Goal: Information Seeking & Learning: Learn about a topic

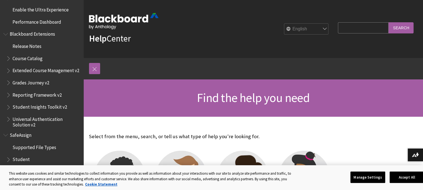
scroll to position [584, 0]
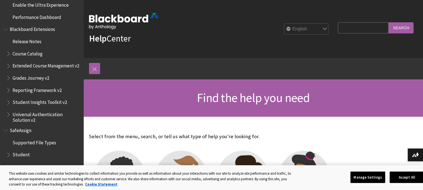
click at [343, 28] on input "Search Query" at bounding box center [363, 27] width 51 height 11
click at [345, 31] on input "Search Query" at bounding box center [363, 27] width 51 height 11
type input "self enrollment"
click at [404, 26] on input "Search" at bounding box center [401, 27] width 25 height 11
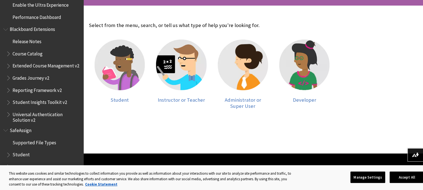
scroll to position [111, 0]
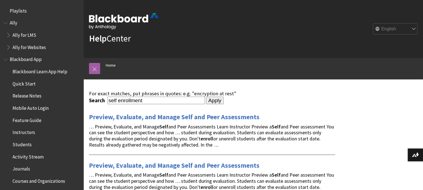
click at [120, 21] on img at bounding box center [124, 21] width 70 height 16
click at [103, 19] on img at bounding box center [124, 21] width 70 height 16
click at [93, 71] on link at bounding box center [94, 68] width 11 height 11
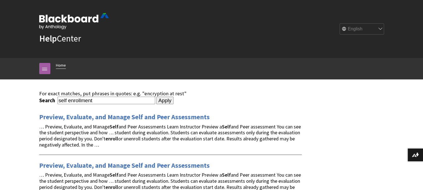
click at [58, 65] on link "Home" at bounding box center [61, 65] width 10 height 7
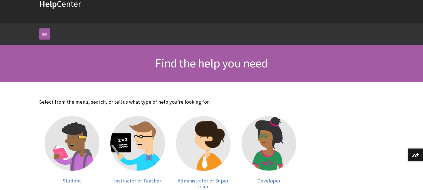
scroll to position [83, 0]
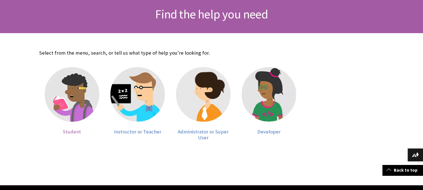
click at [79, 108] on img at bounding box center [72, 94] width 55 height 55
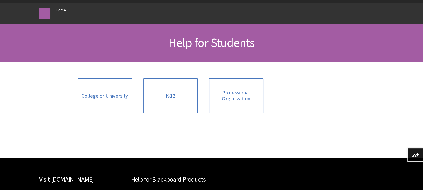
scroll to position [56, 0]
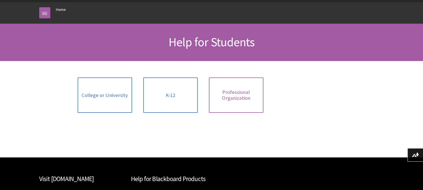
click at [243, 102] on link "Professional Organization" at bounding box center [236, 94] width 55 height 35
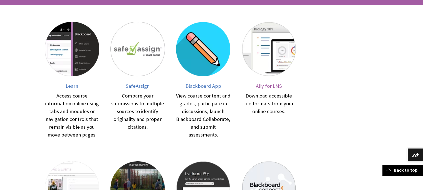
scroll to position [223, 0]
